Goal: Information Seeking & Learning: Learn about a topic

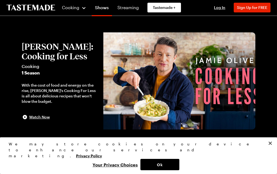
click at [273, 150] on button "Close" at bounding box center [270, 144] width 12 height 12
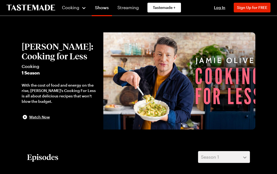
click at [234, 160] on div "Season 1" at bounding box center [220, 157] width 38 height 6
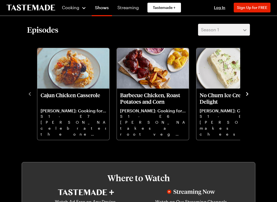
scroll to position [126, 0]
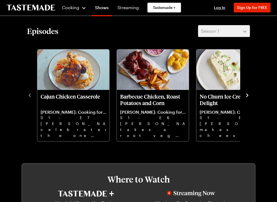
click at [29, 96] on icon "navigate to previous item" at bounding box center [29, 95] width 5 height 5
click at [250, 94] on icon "navigate to next item" at bounding box center [246, 95] width 5 height 5
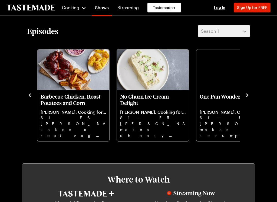
scroll to position [126, 0]
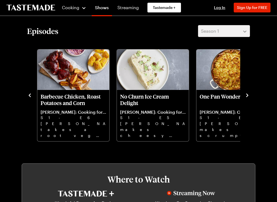
click at [248, 96] on icon "navigate to next item" at bounding box center [246, 95] width 5 height 5
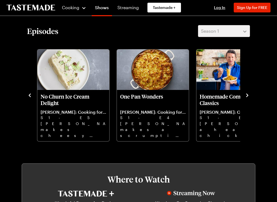
click at [244, 98] on div "Cajun Chicken Casserole [PERSON_NAME]: Cooking for Less S1 - E7 [PERSON_NAME] c…" at bounding box center [138, 95] width 223 height 94
click at [250, 96] on icon "navigate to next item" at bounding box center [246, 95] width 5 height 5
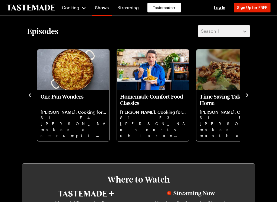
click at [247, 97] on icon "navigate to next item" at bounding box center [246, 95] width 5 height 5
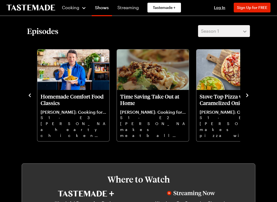
click at [248, 96] on icon "navigate to next item" at bounding box center [246, 95] width 5 height 5
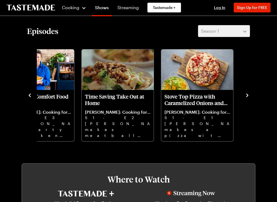
click at [247, 97] on icon "navigate to next item" at bounding box center [246, 95] width 5 height 5
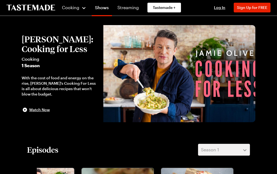
scroll to position [0, 0]
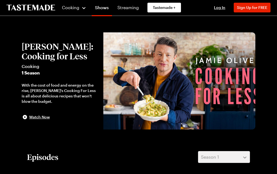
click at [218, 157] on span "Season 1" at bounding box center [210, 157] width 18 height 6
click at [68, 9] on span "Cooking" at bounding box center [71, 7] width 18 height 5
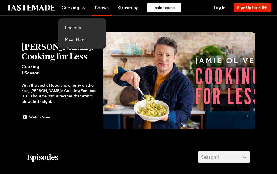
click at [77, 27] on link "Recipes" at bounding box center [82, 28] width 41 height 12
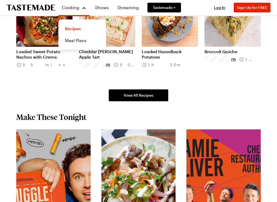
scroll to position [298, 0]
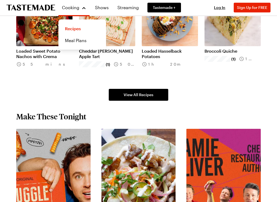
click at [141, 96] on span "View All Recipes" at bounding box center [139, 94] width 30 height 5
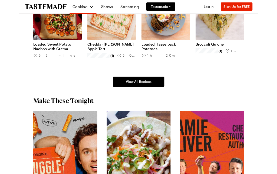
scroll to position [326, 0]
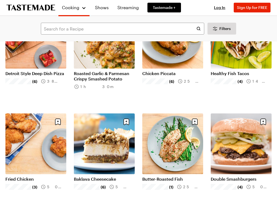
scroll to position [389, 0]
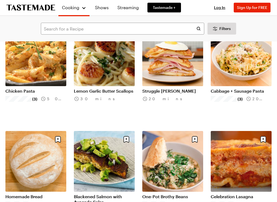
scroll to position [1145, 0]
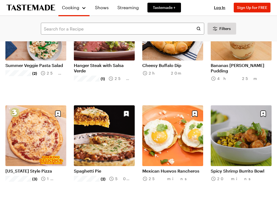
scroll to position [1784, 0]
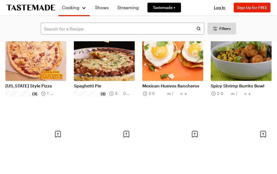
scroll to position [1857, 0]
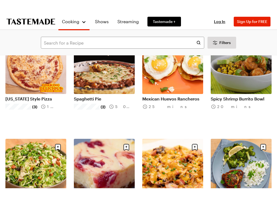
scroll to position [1938, 0]
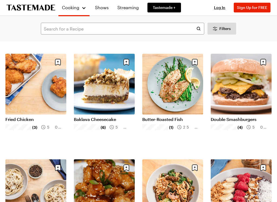
scroll to position [448, 0]
click at [110, 117] on link "Baklava Cheesecake" at bounding box center [104, 119] width 61 height 5
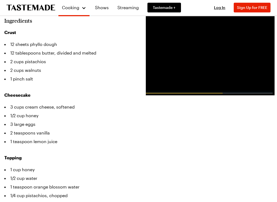
scroll to position [185, 0]
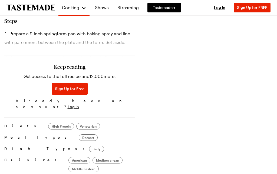
scroll to position [433, 0]
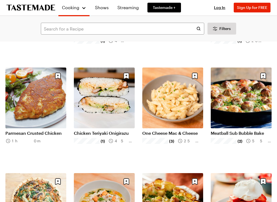
scroll to position [2126, 0]
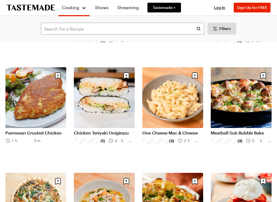
click at [42, 132] on link "Parmesan Crusted Chicken" at bounding box center [35, 132] width 61 height 5
